Goal: Information Seeking & Learning: Learn about a topic

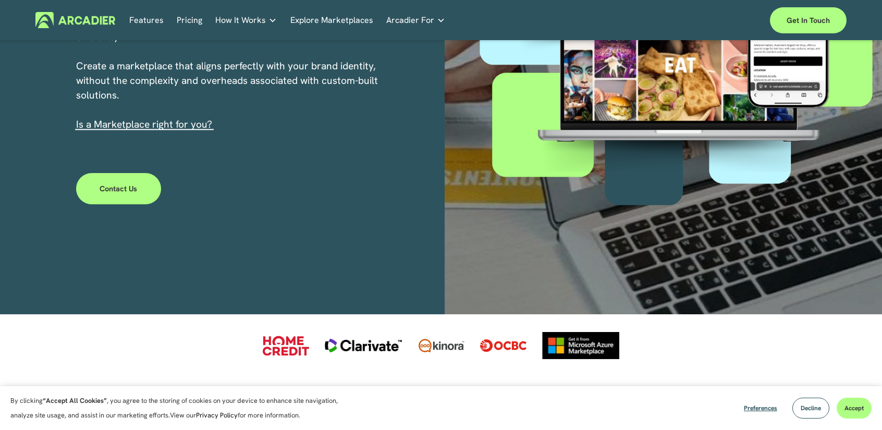
scroll to position [261, 0]
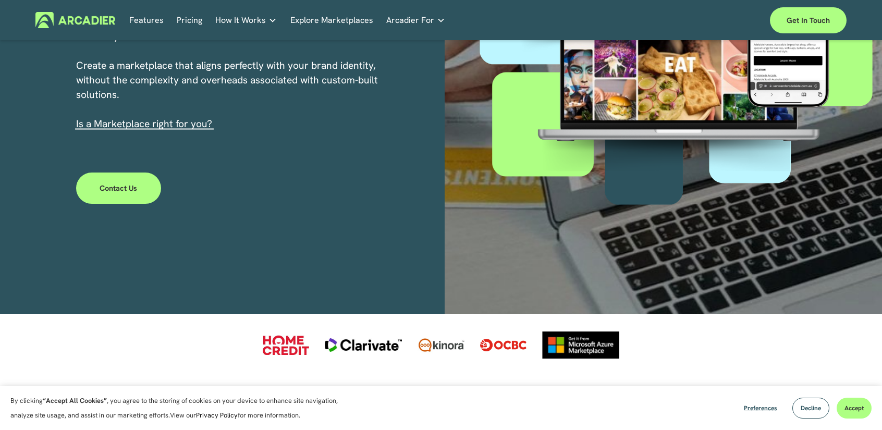
click at [361, 22] on link "Explore Marketplaces" at bounding box center [331, 20] width 83 height 16
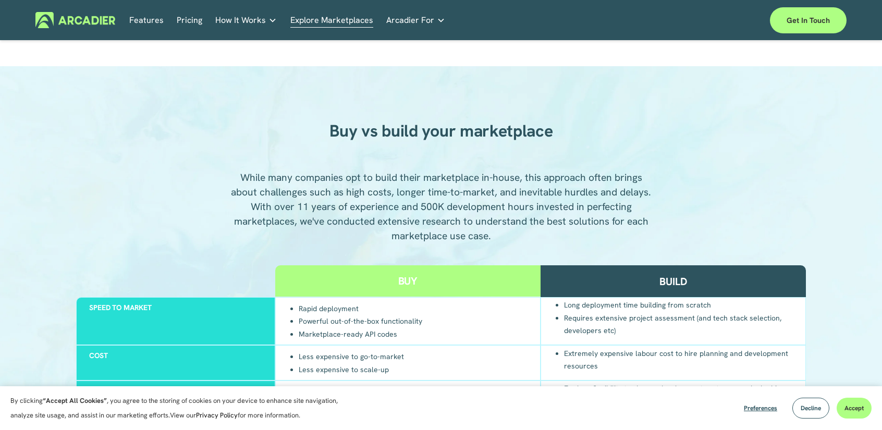
scroll to position [1043, 0]
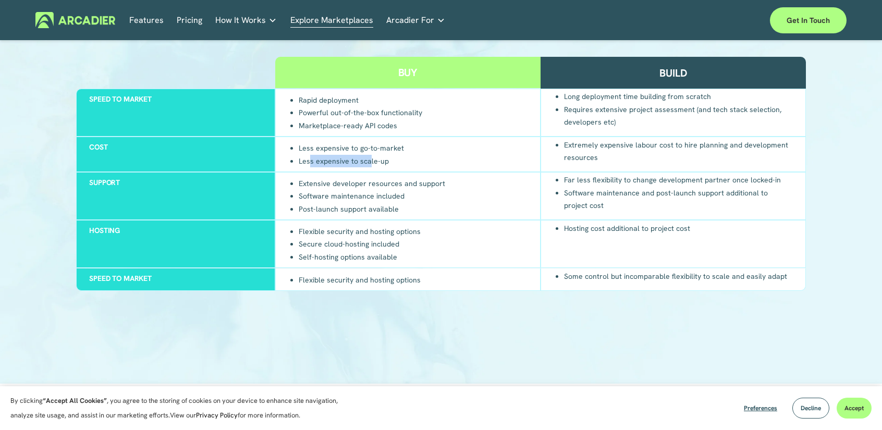
drag, startPoint x: 369, startPoint y: 162, endPoint x: 309, endPoint y: 159, distance: 59.5
click at [309, 159] on li "Less expensive to scale-up" at bounding box center [351, 160] width 105 height 13
click at [298, 334] on div "Buy Build Speed to market Rapid deployment Powerful out-of-the-box functionalit…" at bounding box center [441, 206] width 730 height 298
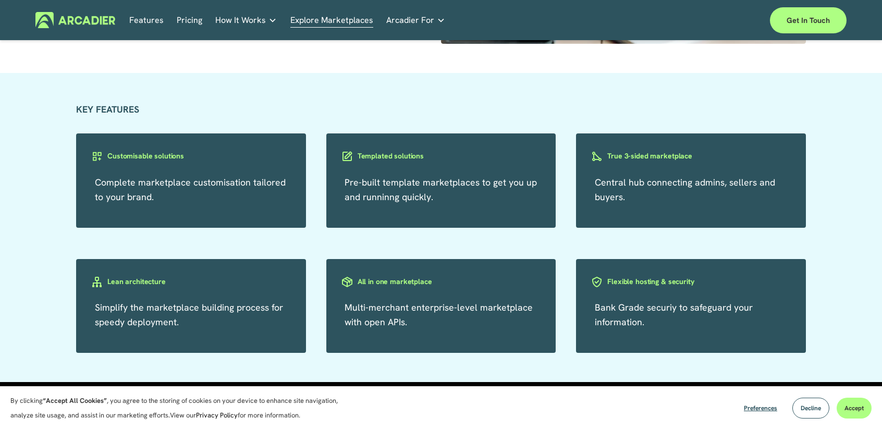
scroll to position [1772, 0]
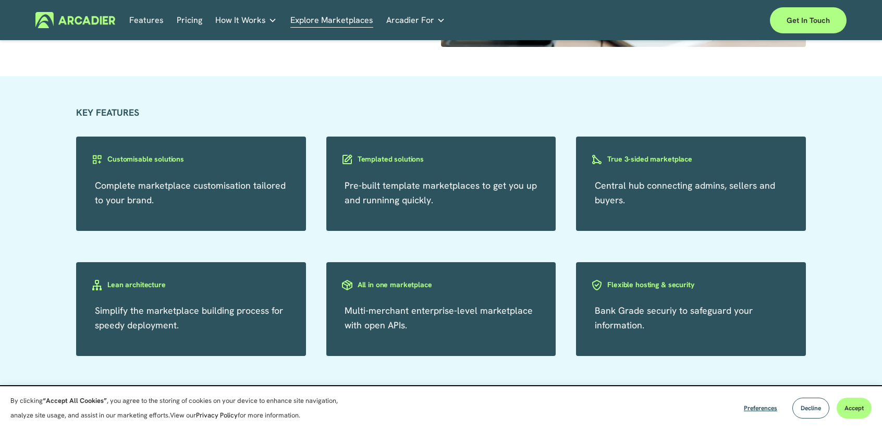
click at [45, 297] on div "KEY FEATURES Complete marketplace customisation tailored to your brand. Customi…" at bounding box center [441, 230] width 882 height 251
click at [161, 25] on link "Features" at bounding box center [146, 20] width 34 height 16
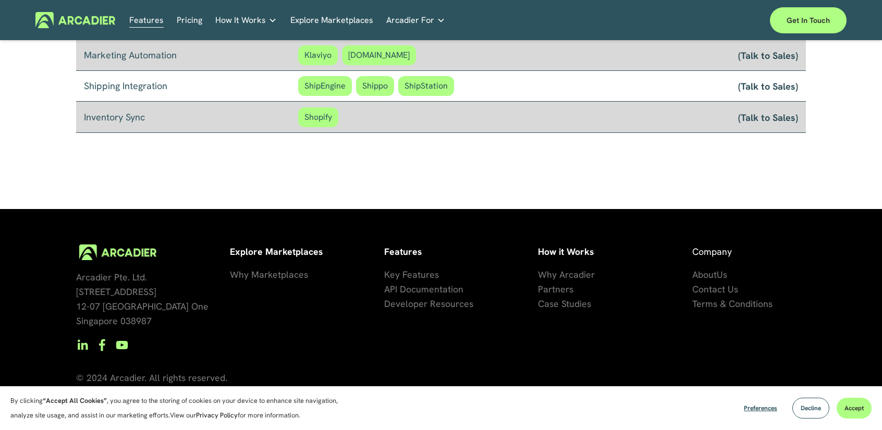
scroll to position [931, 0]
